Goal: Find specific page/section: Find specific page/section

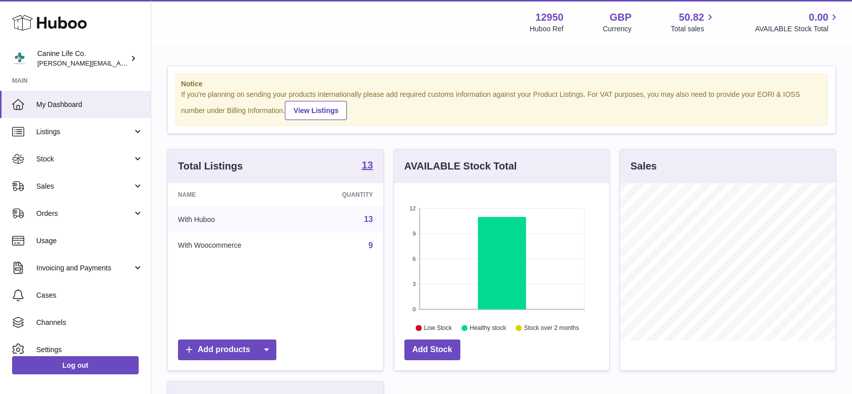
scroll to position [157, 215]
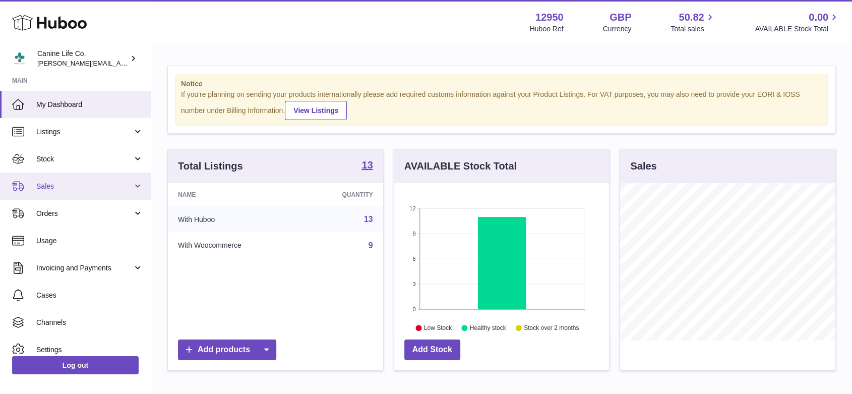
click at [86, 182] on span "Sales" at bounding box center [84, 187] width 96 height 10
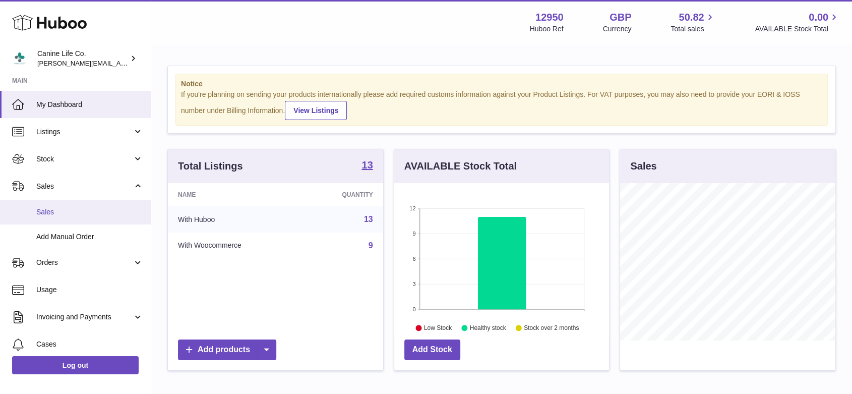
click at [95, 210] on span "Sales" at bounding box center [89, 212] width 107 height 10
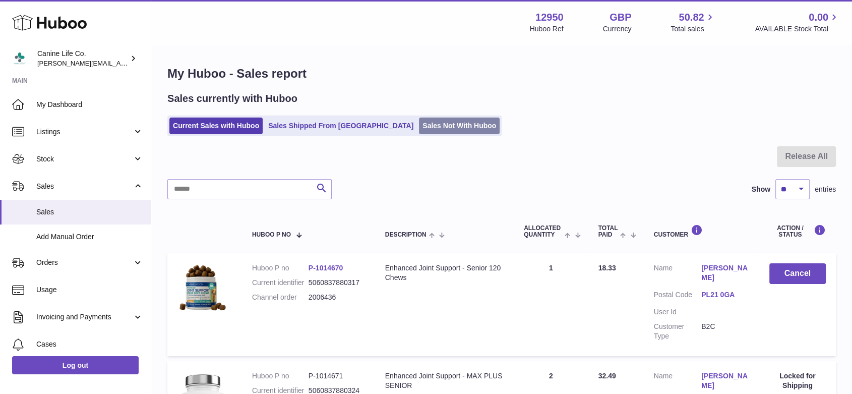
click at [426, 124] on link "Sales Not With Huboo" at bounding box center [459, 125] width 81 height 17
